Goal: Task Accomplishment & Management: Manage account settings

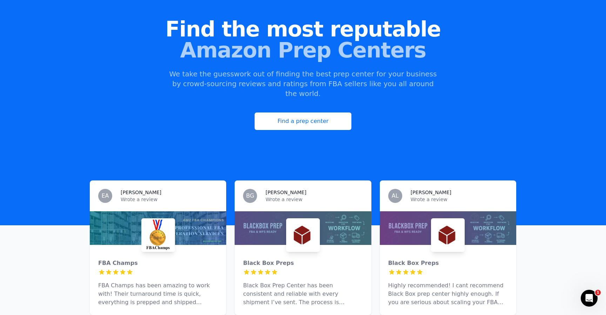
scroll to position [54, 0]
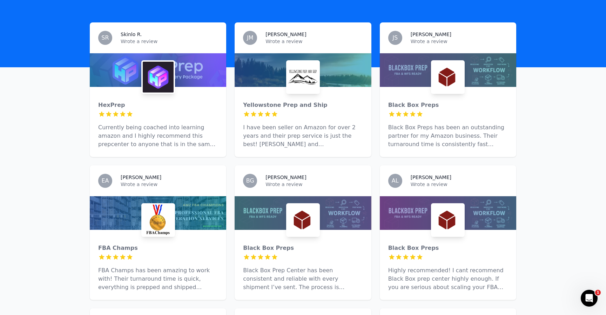
scroll to position [205, 0]
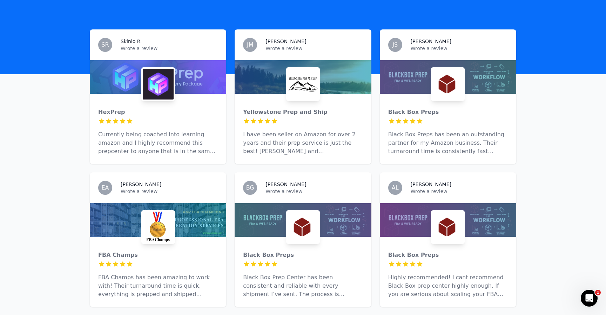
click at [268, 115] on div "Yellowstone Prep and Ship 5 out of 5 stars I have been seller on Amazon for ove…" at bounding box center [303, 129] width 136 height 70
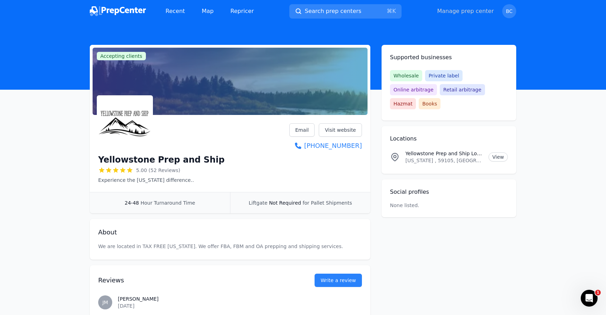
click at [466, 15] on link "Manage prep center" at bounding box center [465, 11] width 57 height 8
select select "24to48"
